Goal: Navigation & Orientation: Understand site structure

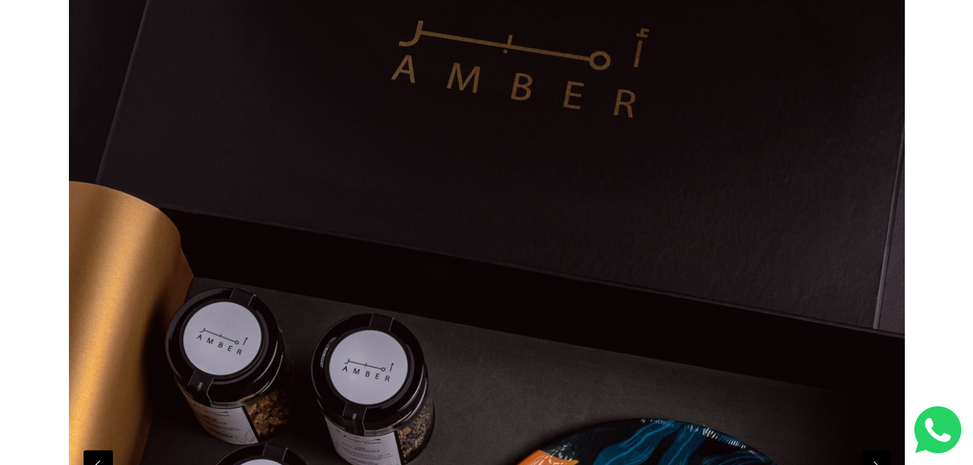
scroll to position [73, 0]
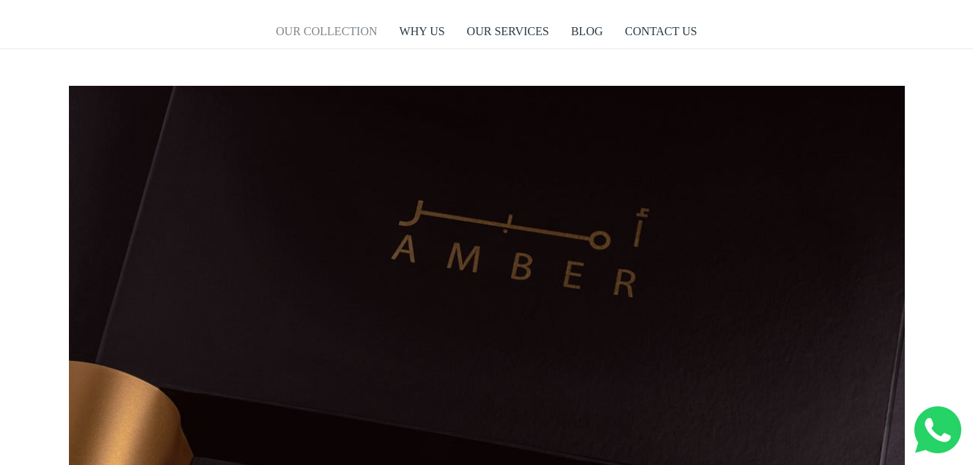
click at [347, 34] on link "OUR COLLECTION" at bounding box center [326, 32] width 101 height 34
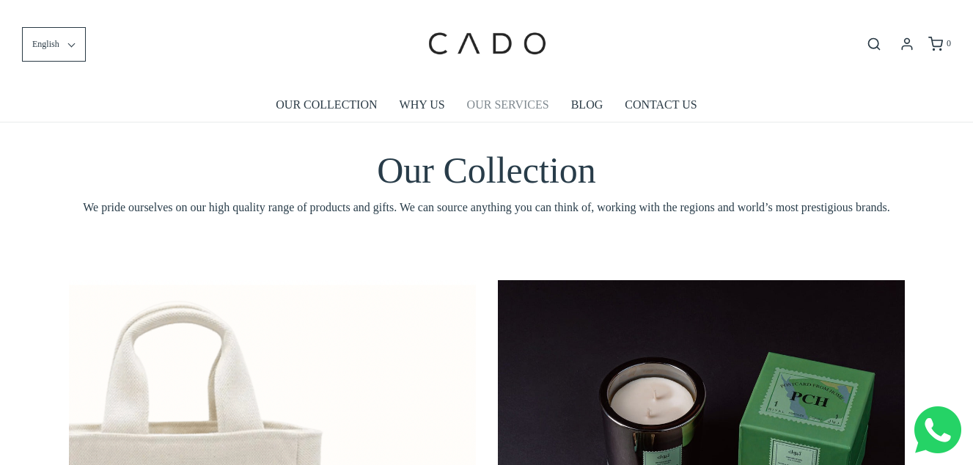
click at [512, 105] on link "OUR SERVICES" at bounding box center [508, 105] width 82 height 34
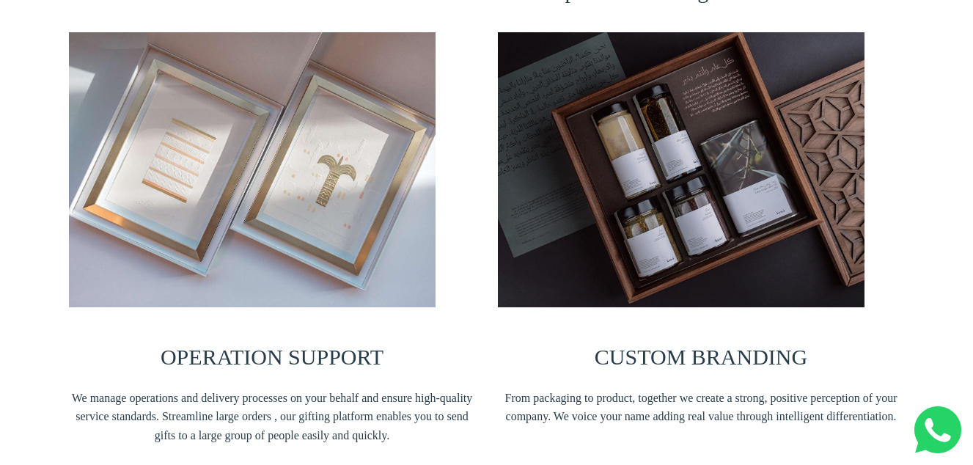
scroll to position [1173, 0]
